Goal: Find contact information: Find contact information

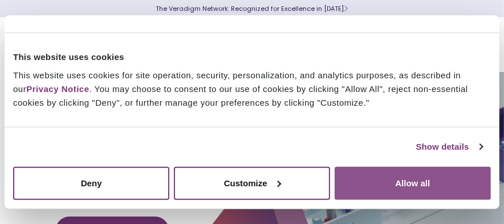
click at [399, 184] on button "Allow all" at bounding box center [413, 182] width 156 height 33
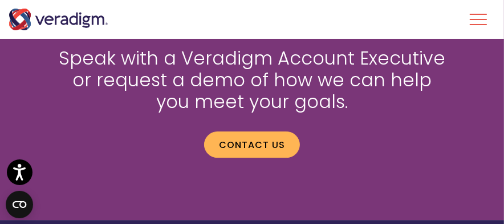
scroll to position [1938, 0]
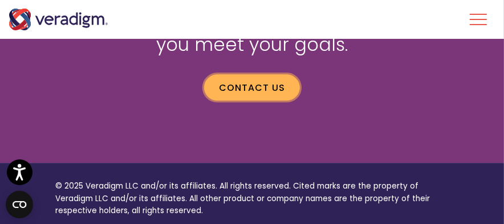
click at [260, 88] on link "Contact us" at bounding box center [252, 87] width 96 height 26
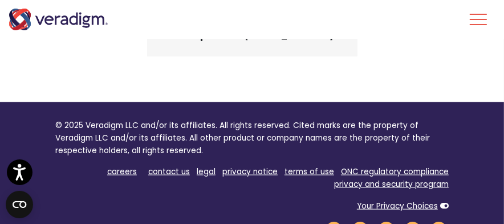
scroll to position [856, 0]
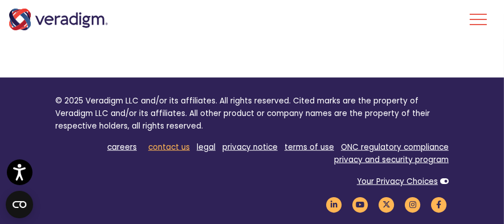
click at [175, 150] on link "contact us" at bounding box center [169, 147] width 42 height 11
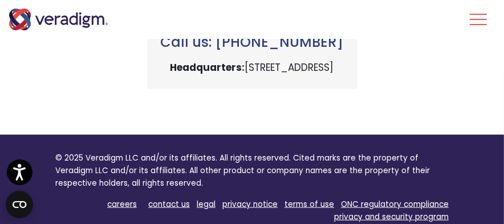
scroll to position [856, 0]
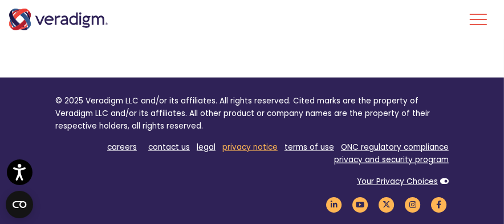
click at [265, 147] on link "privacy notice" at bounding box center [250, 147] width 55 height 11
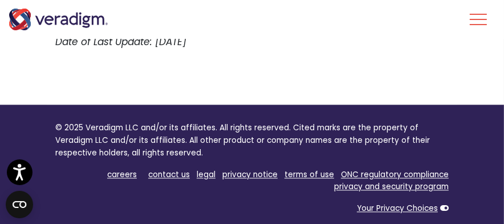
scroll to position [3709, 0]
